Goal: Task Accomplishment & Management: Manage account settings

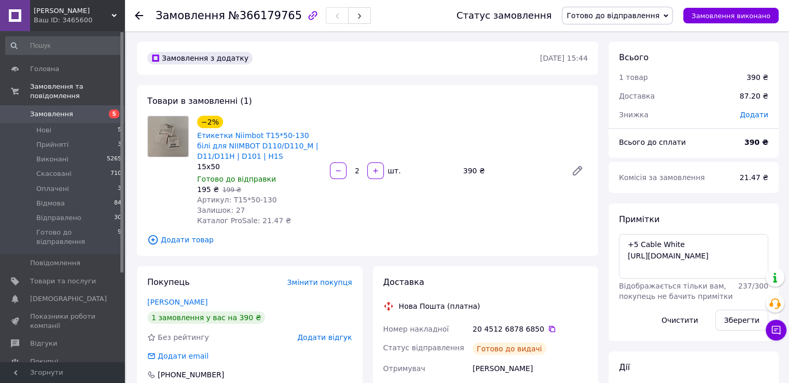
scroll to position [2, 0]
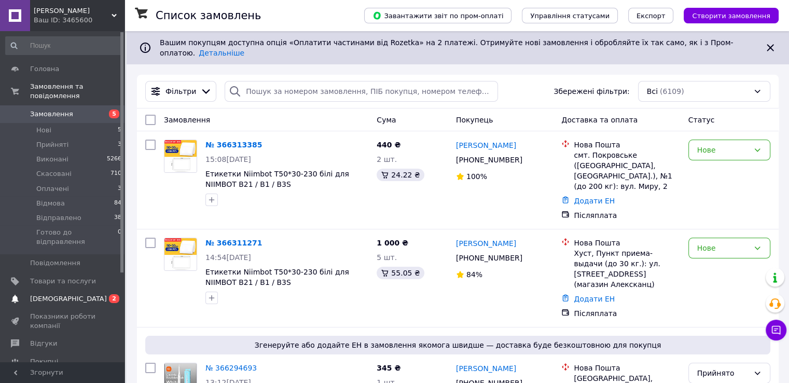
click at [75, 294] on span "[DEMOGRAPHIC_DATA]" at bounding box center [63, 298] width 66 height 9
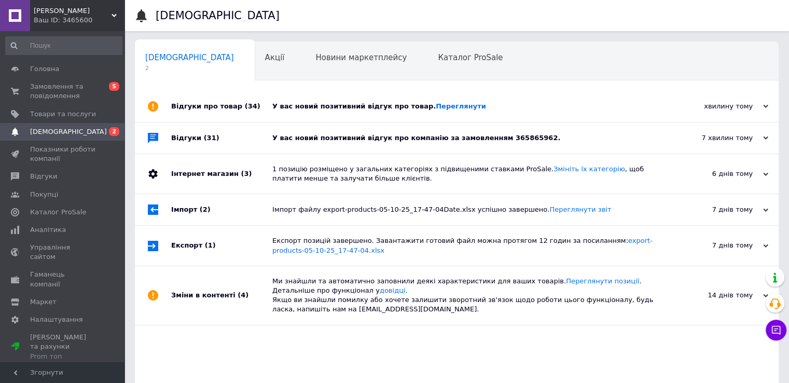
click at [572, 141] on div "У вас новий позитивний відгук про компанію за замовленням 365865962." at bounding box center [468, 137] width 392 height 9
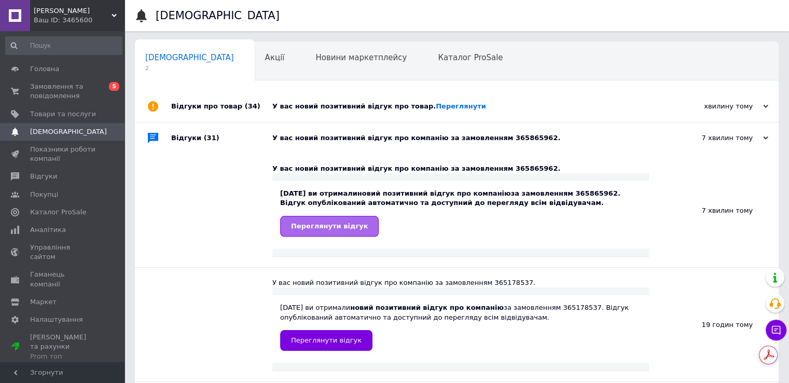
click at [336, 222] on span "Переглянути відгук" at bounding box center [329, 226] width 77 height 8
click at [494, 116] on div "У вас новий позитивний відгук про товар. Переглянути" at bounding box center [468, 106] width 392 height 31
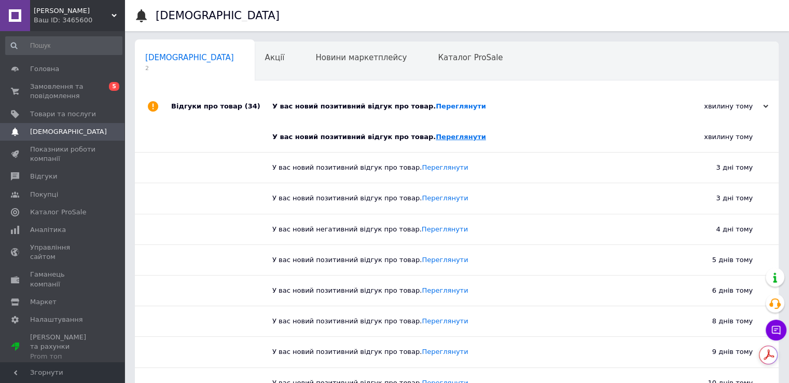
click at [436, 137] on link "Переглянути" at bounding box center [461, 137] width 50 height 8
click at [56, 180] on span "Відгуки" at bounding box center [63, 176] width 66 height 9
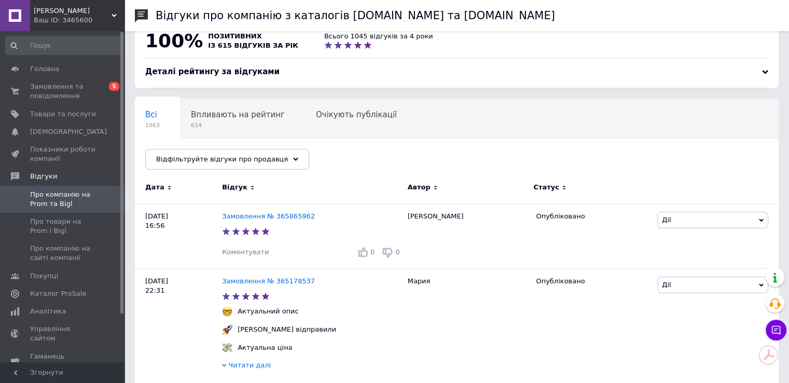
scroll to position [52, 0]
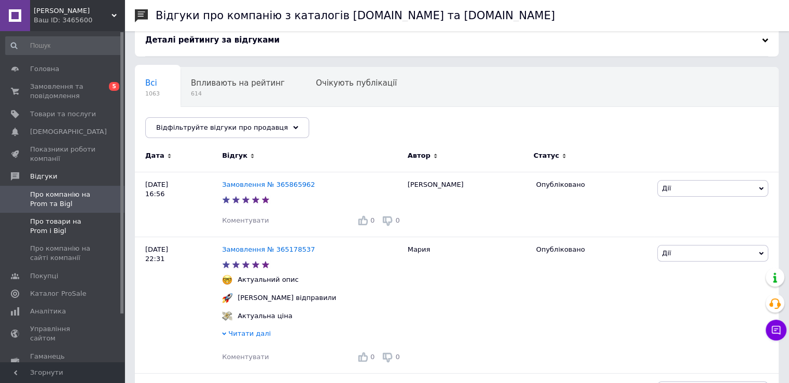
drag, startPoint x: 71, startPoint y: 224, endPoint x: 77, endPoint y: 225, distance: 6.8
click at [71, 224] on span "Про товари на Prom і Bigl" at bounding box center [63, 226] width 66 height 19
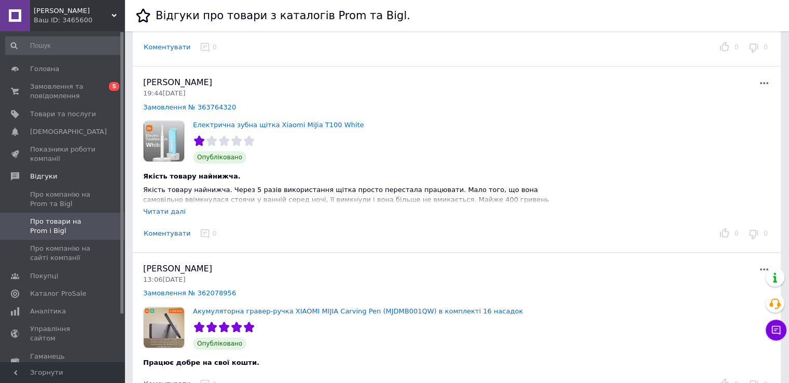
scroll to position [519, 0]
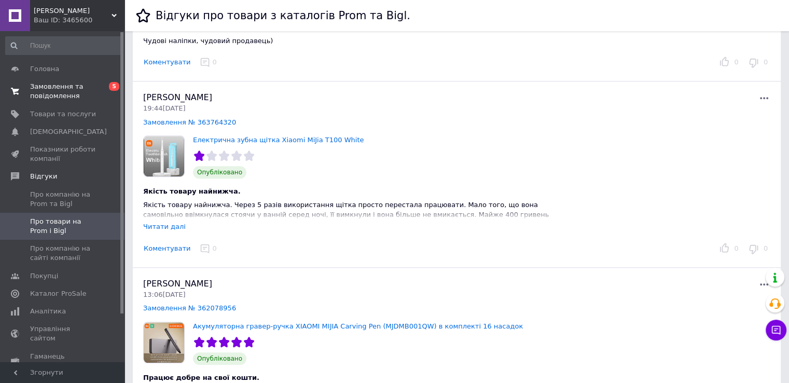
click at [45, 98] on span "Замовлення та повідомлення" at bounding box center [63, 91] width 66 height 19
